Goal: Find specific page/section: Locate a particular part of the current website

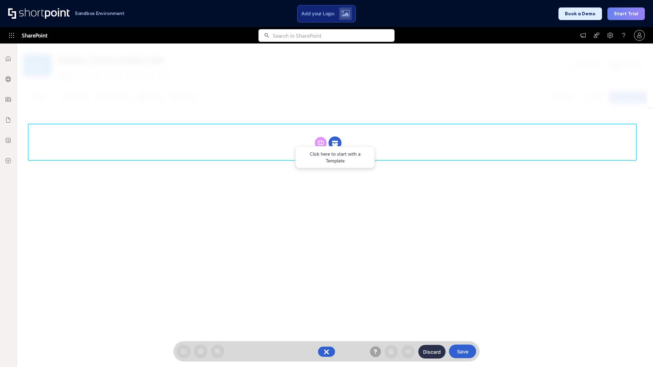
click at [335, 137] on circle at bounding box center [334, 143] width 13 height 13
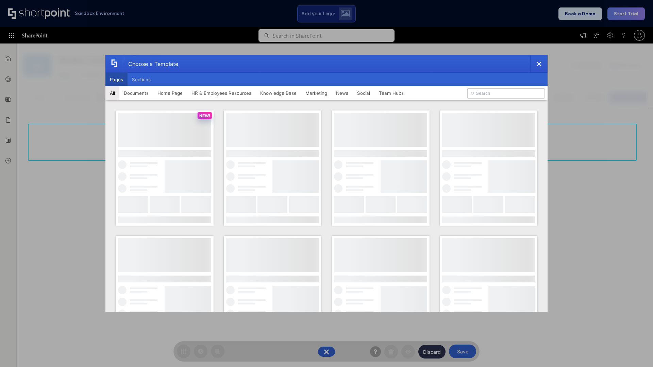
scroll to position [93, 0]
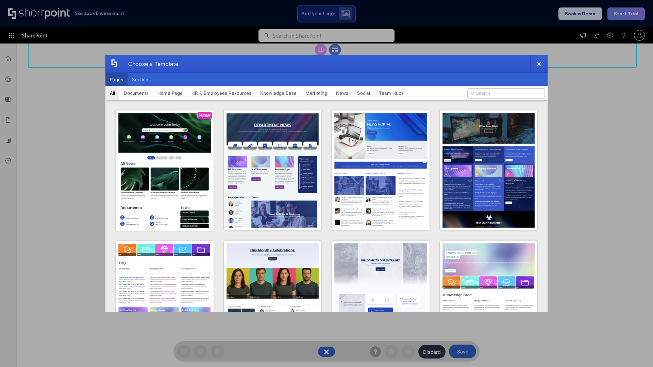
click at [116, 80] on button "Pages" at bounding box center [116, 80] width 22 height 14
type input "HR 7"
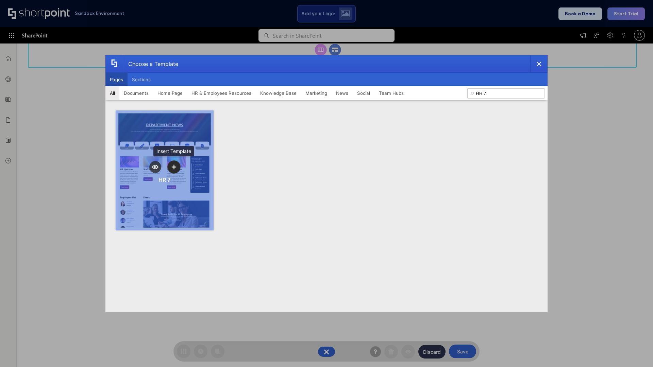
click at [174, 167] on icon "template selector" at bounding box center [173, 167] width 5 height 5
